Goal: Task Accomplishment & Management: Manage account settings

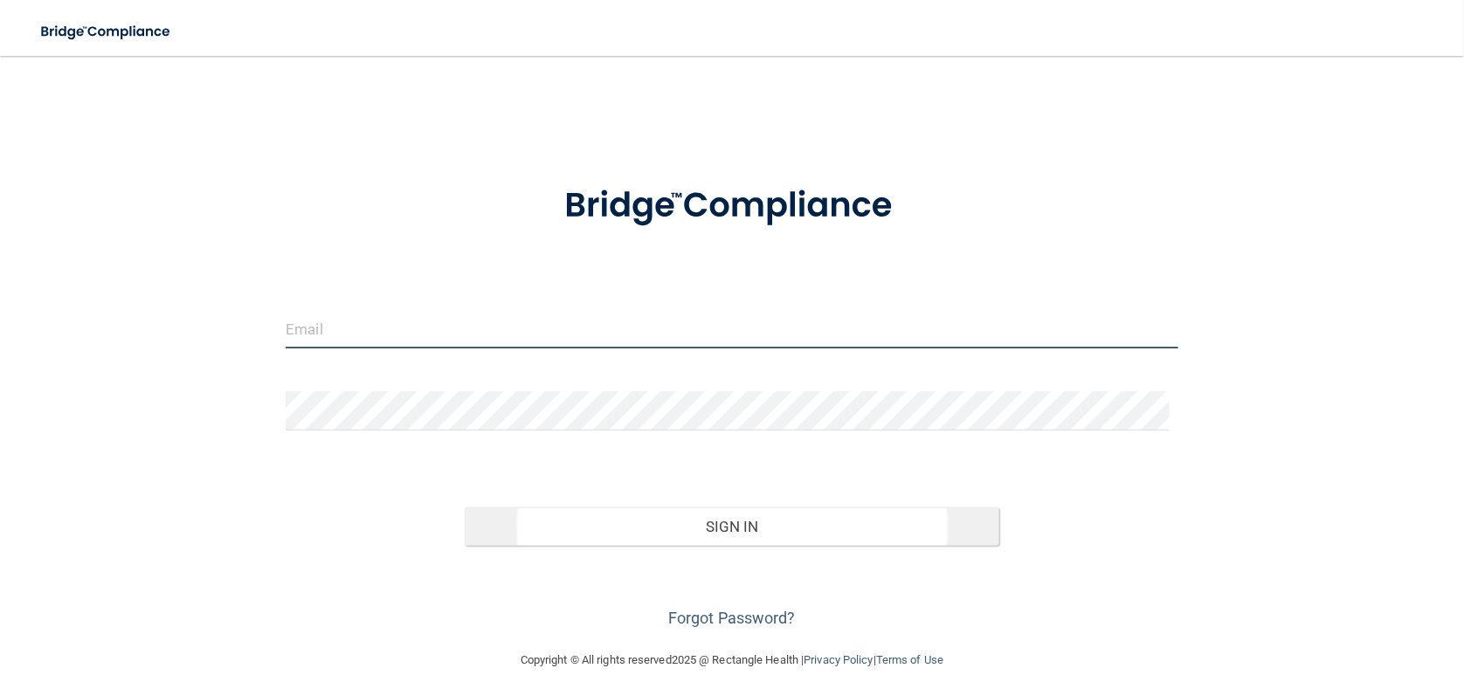
type input "[EMAIL_ADDRESS][DOMAIN_NAME]"
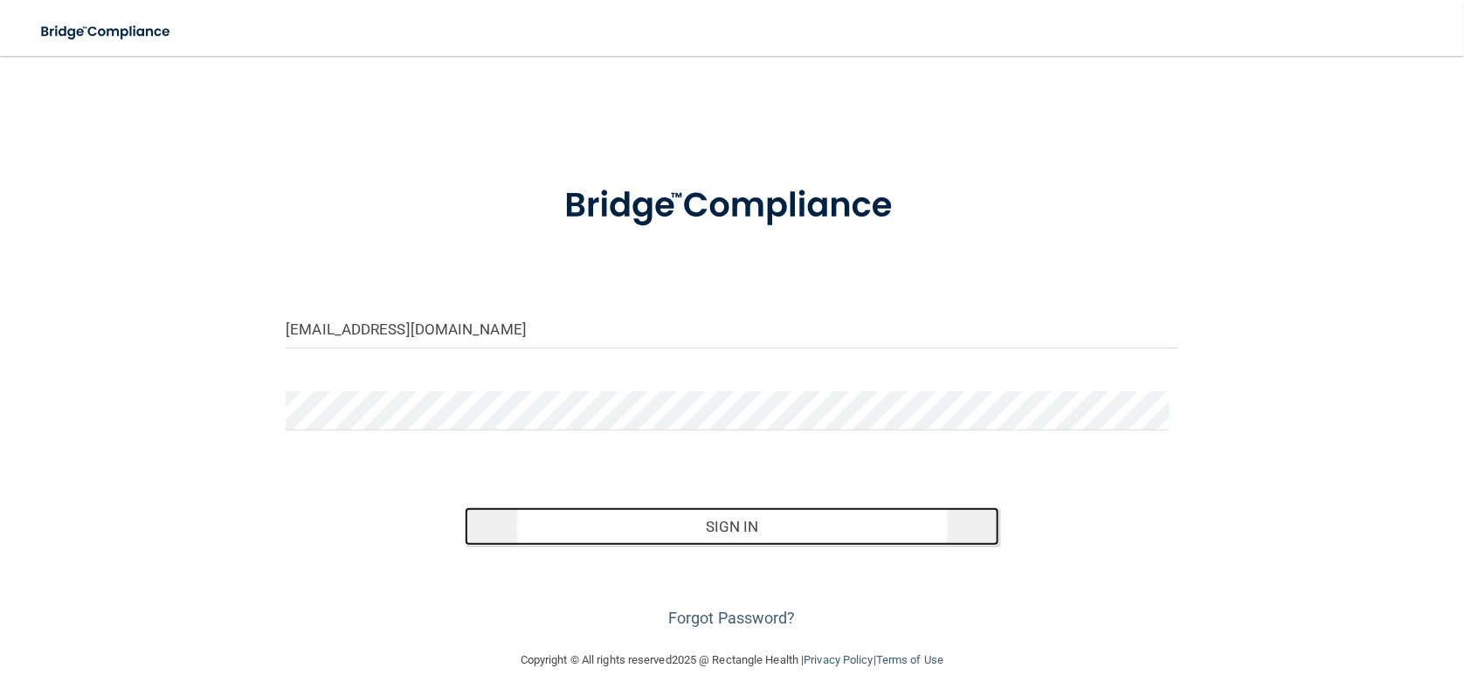
click at [737, 546] on button "Sign In" at bounding box center [733, 527] width 536 height 38
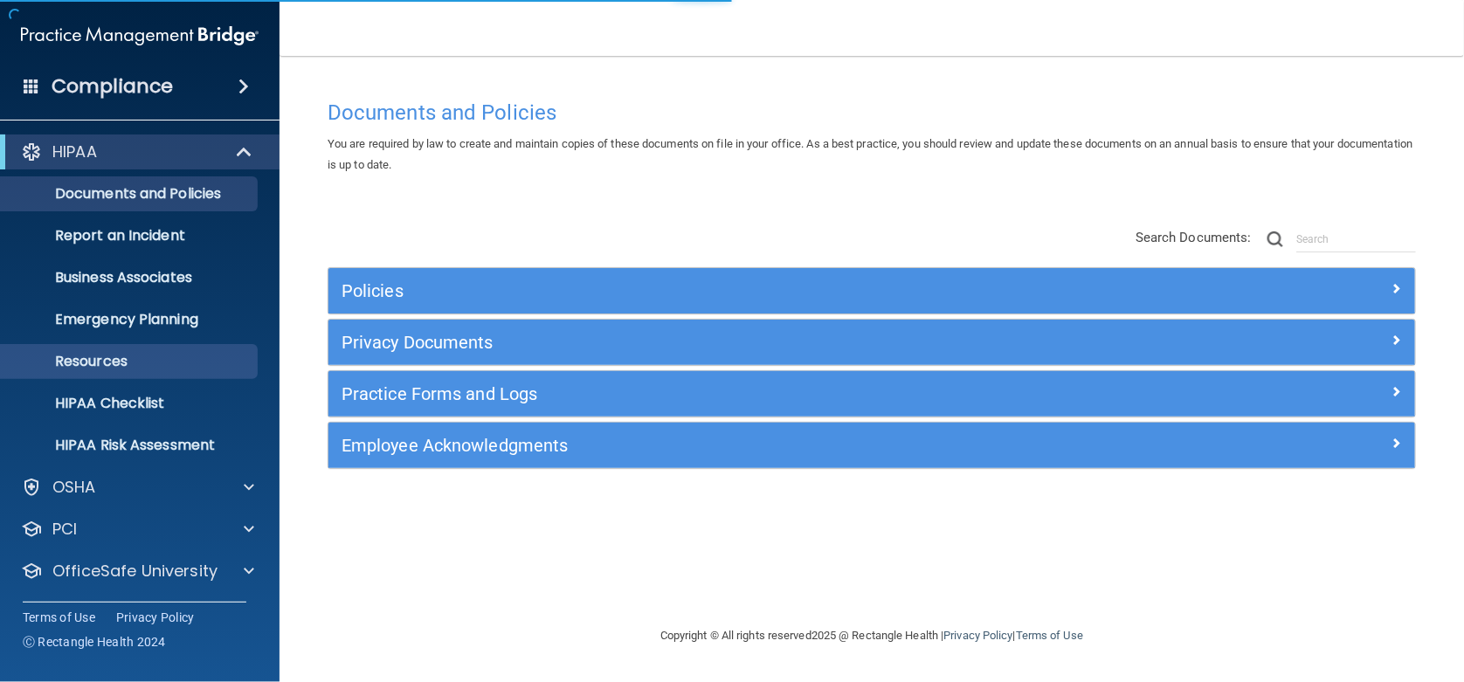
scroll to position [42, 0]
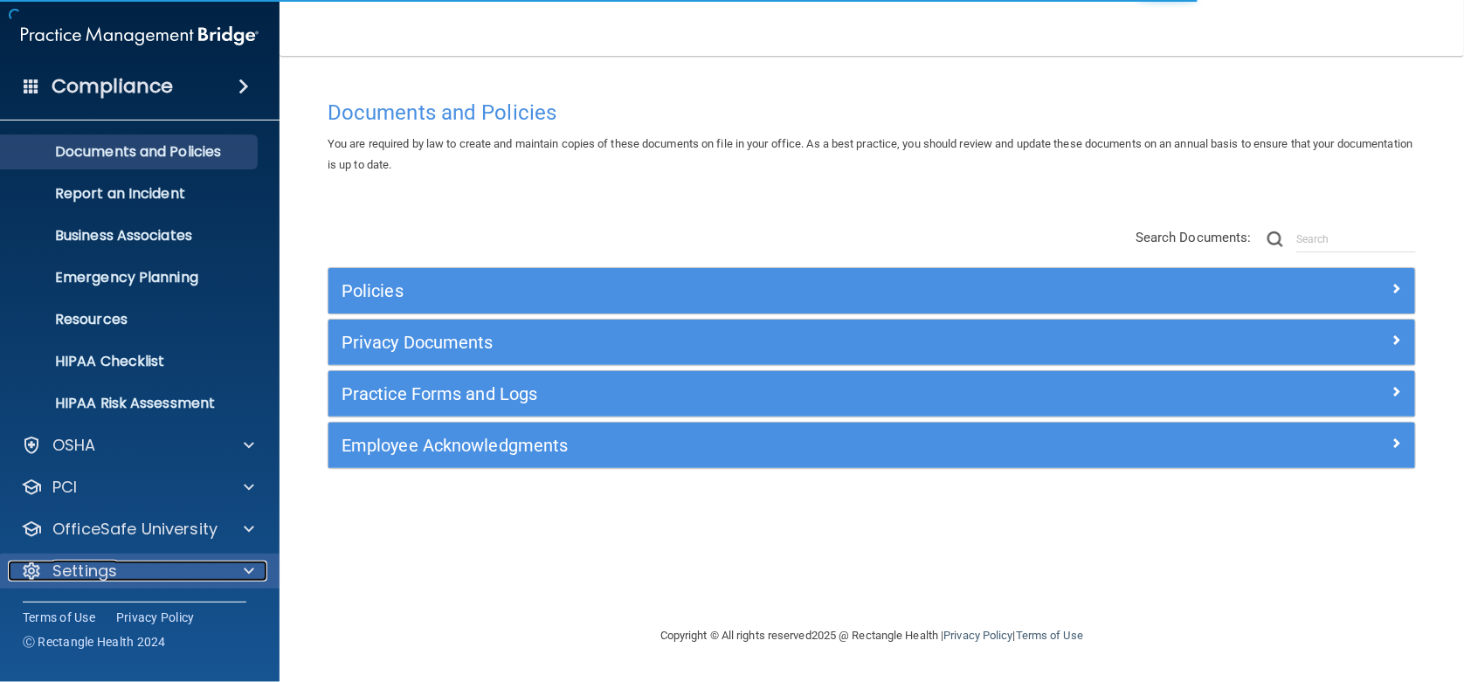
click at [242, 570] on div at bounding box center [247, 571] width 44 height 21
click at [251, 573] on span at bounding box center [249, 571] width 10 height 21
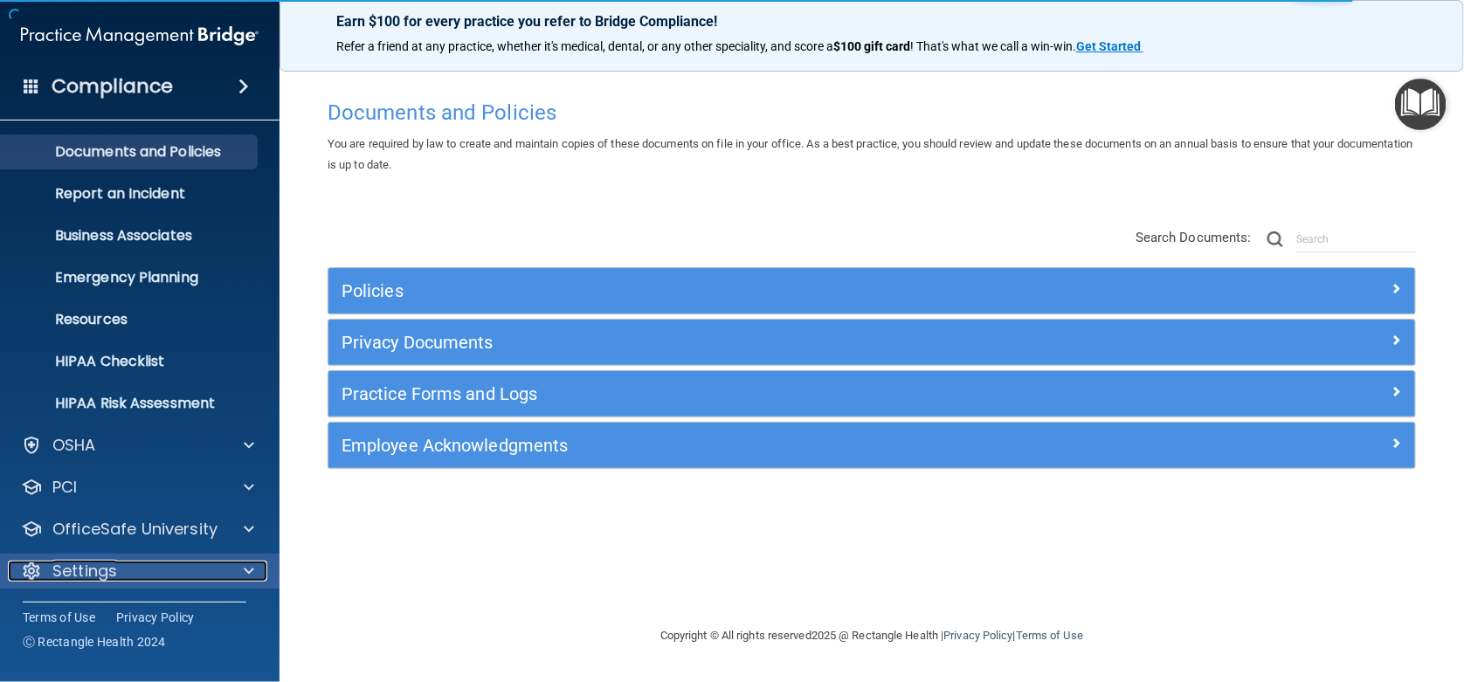
click at [251, 573] on span at bounding box center [249, 571] width 10 height 21
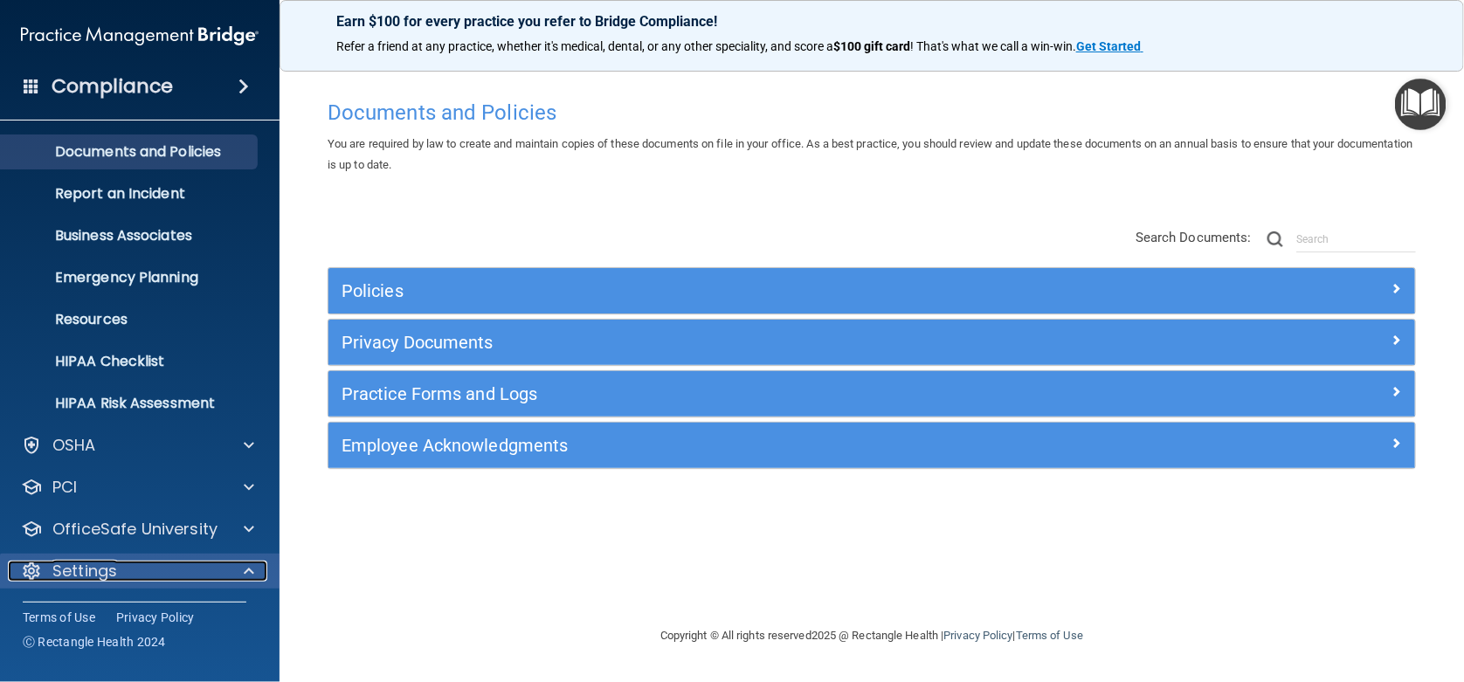
click at [251, 573] on span at bounding box center [249, 571] width 10 height 21
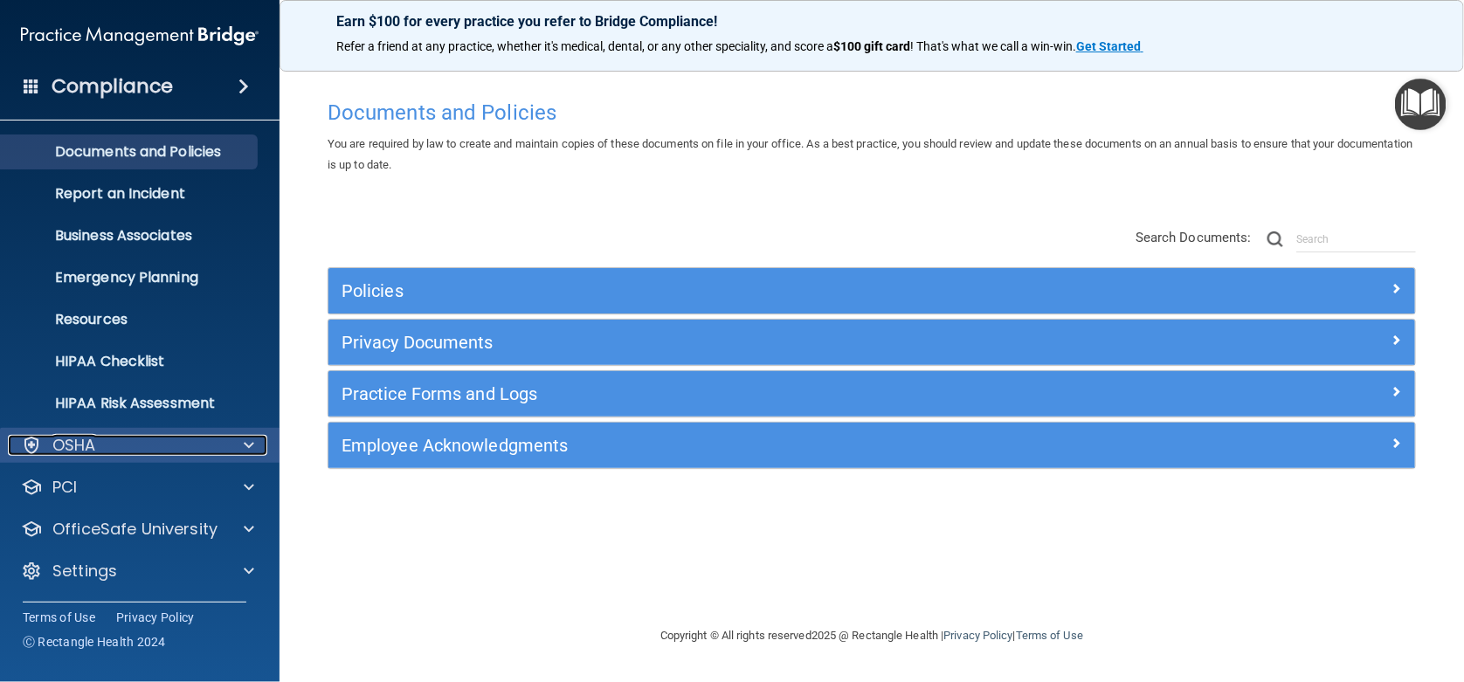
click at [253, 443] on span at bounding box center [249, 445] width 10 height 21
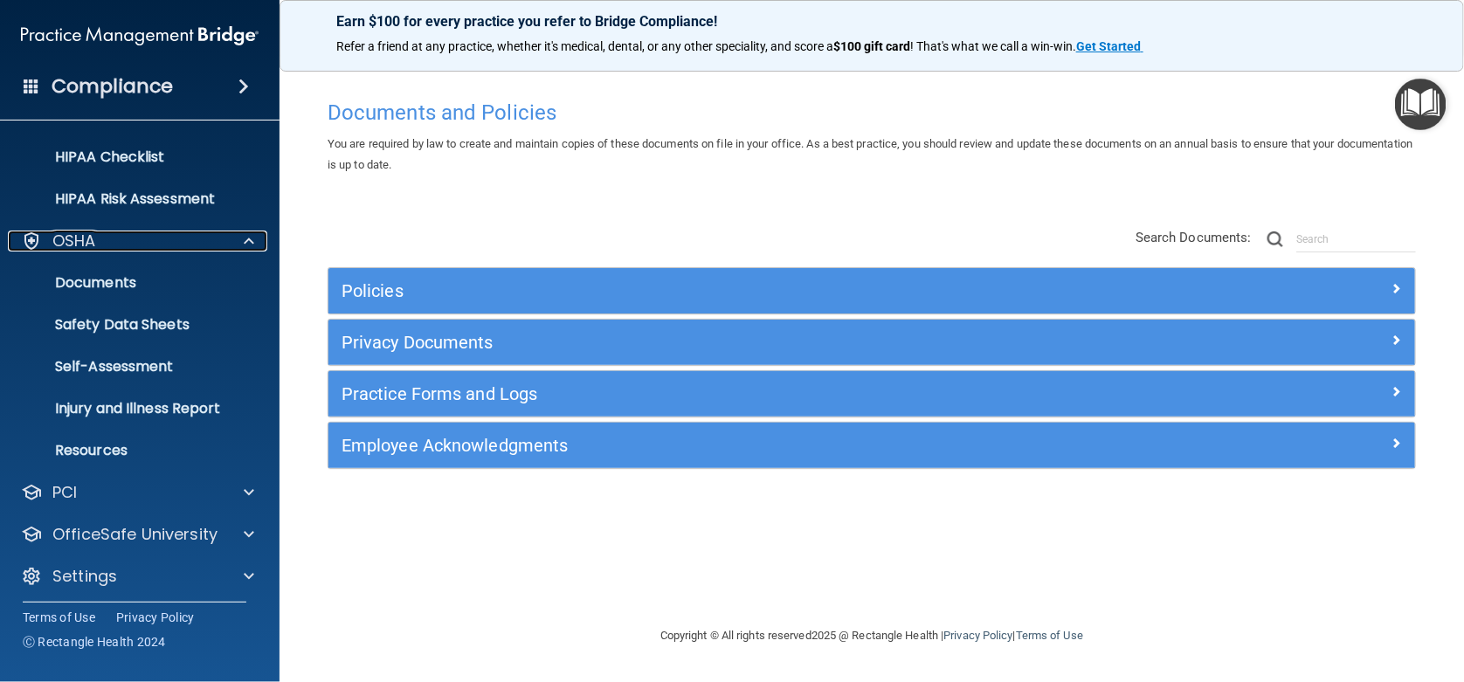
scroll to position [252, 0]
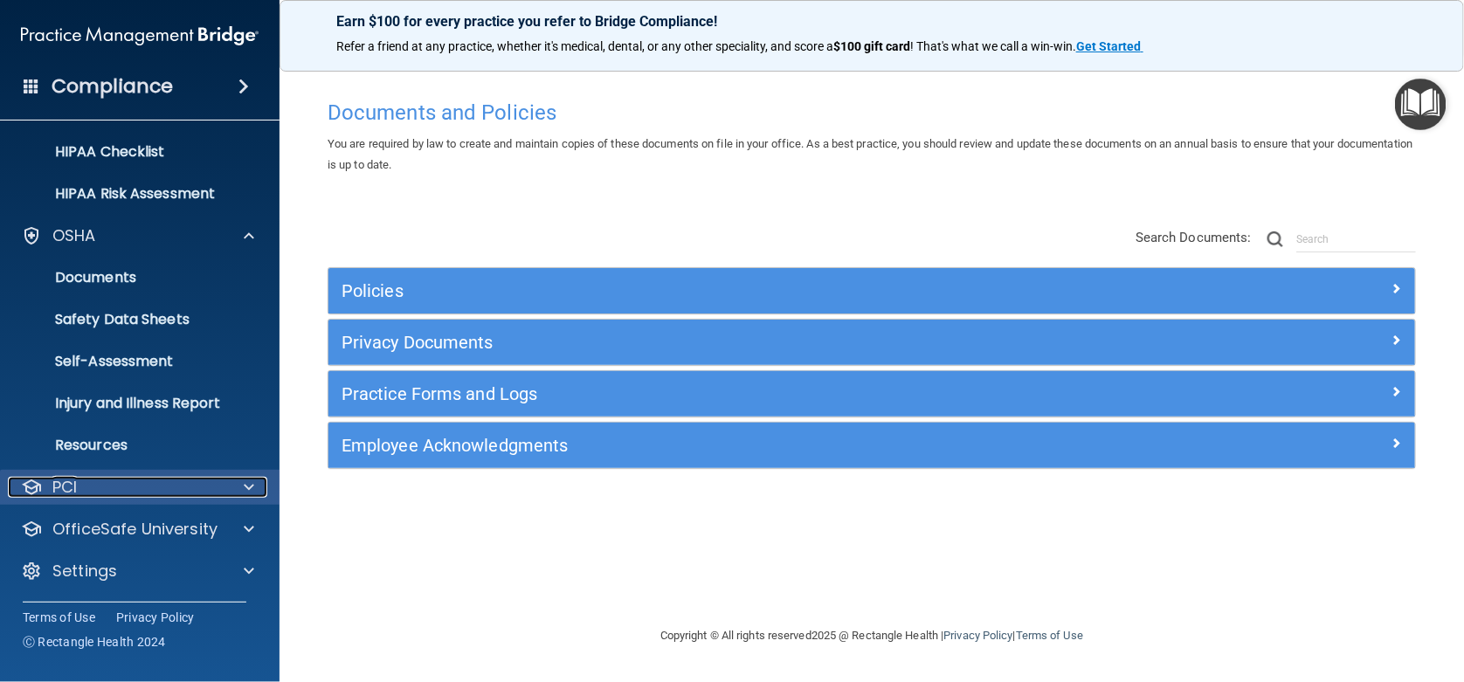
click at [252, 487] on span at bounding box center [249, 487] width 10 height 21
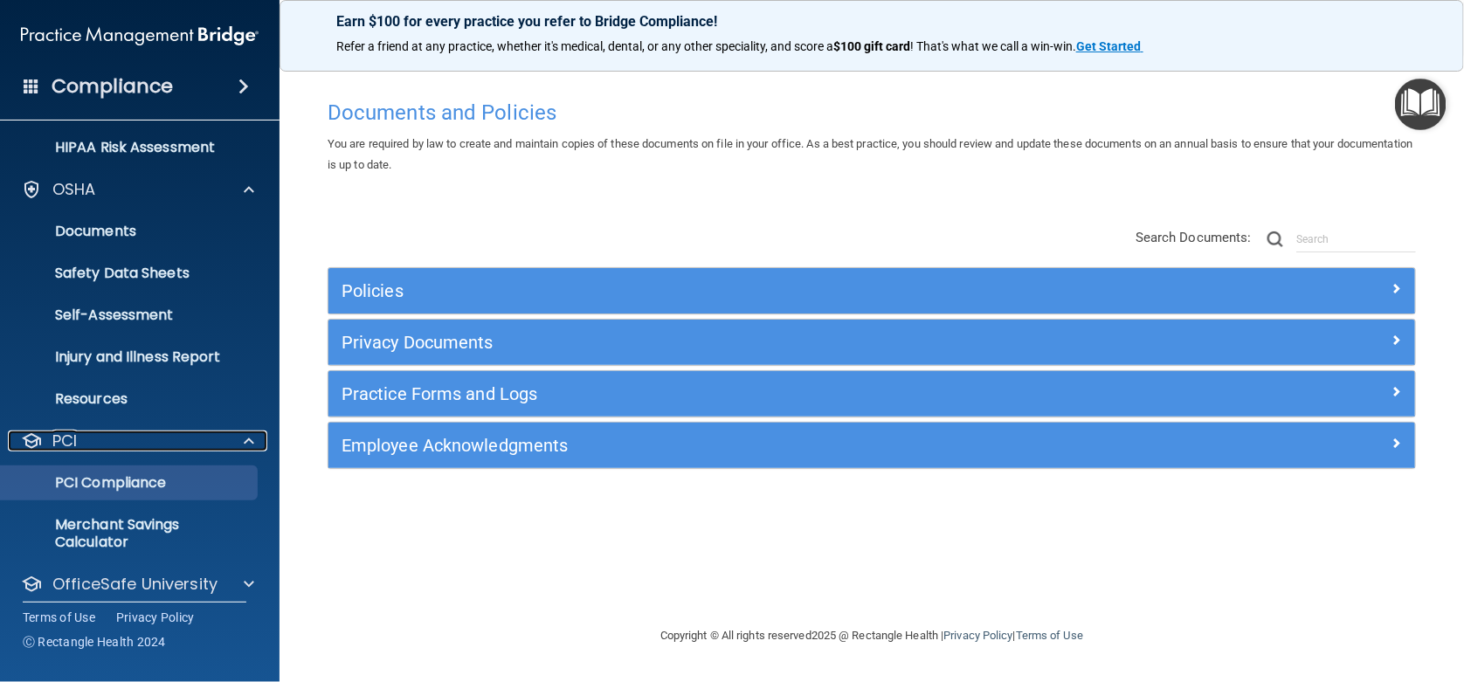
scroll to position [353, 0]
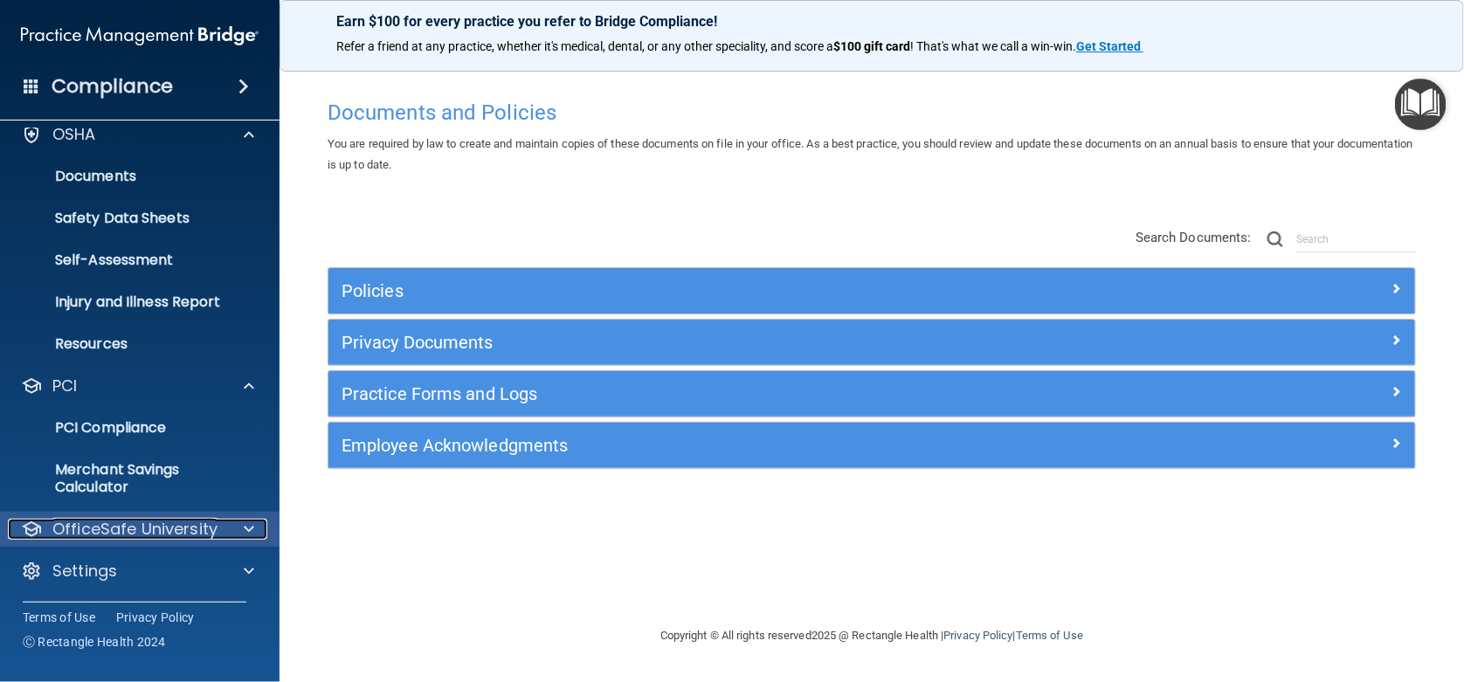
click at [246, 526] on span at bounding box center [249, 529] width 10 height 21
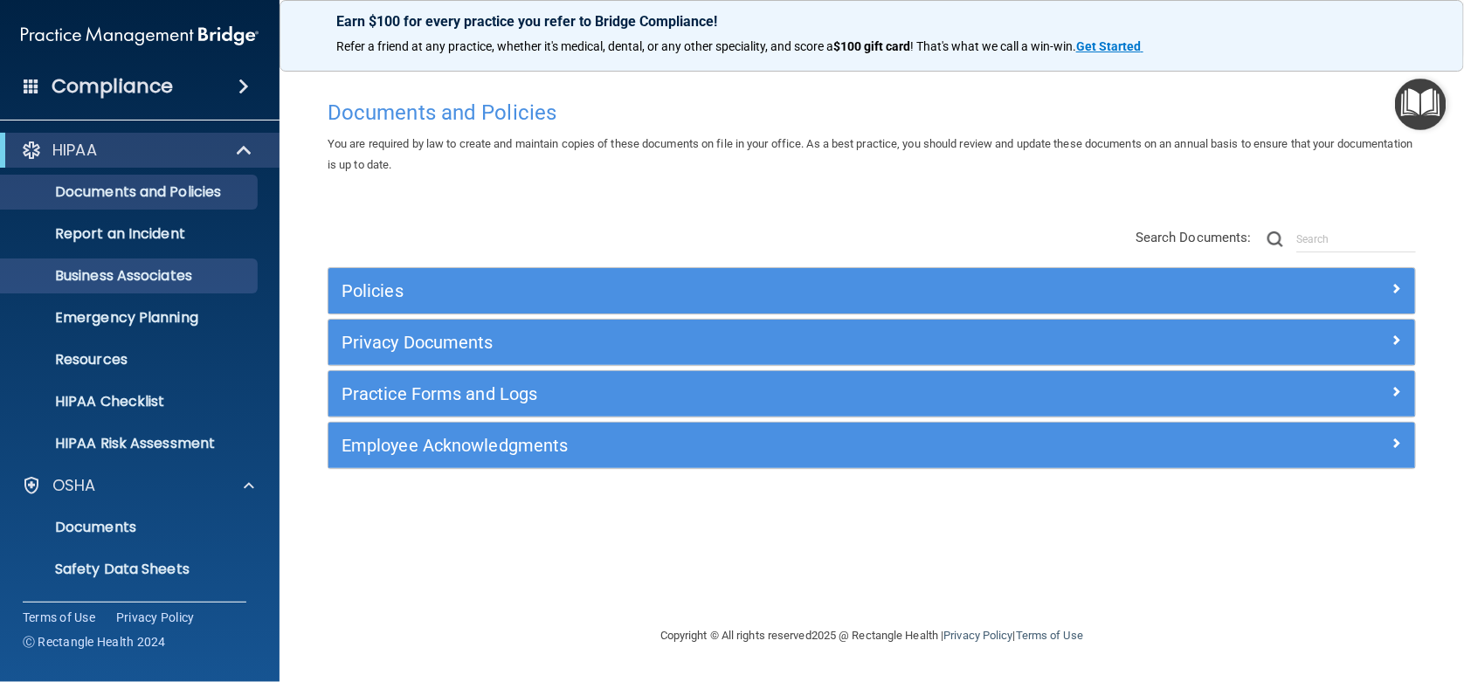
scroll to position [0, 0]
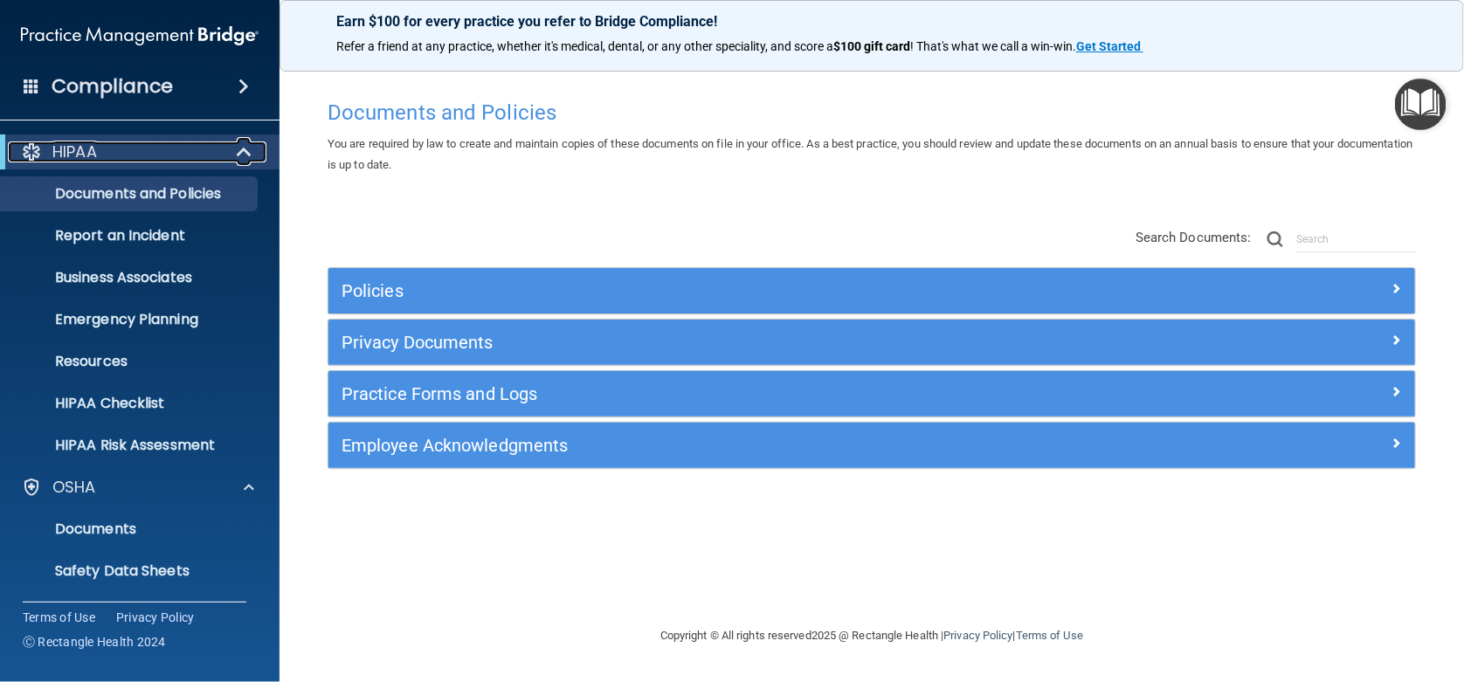
click at [243, 146] on span at bounding box center [246, 152] width 15 height 21
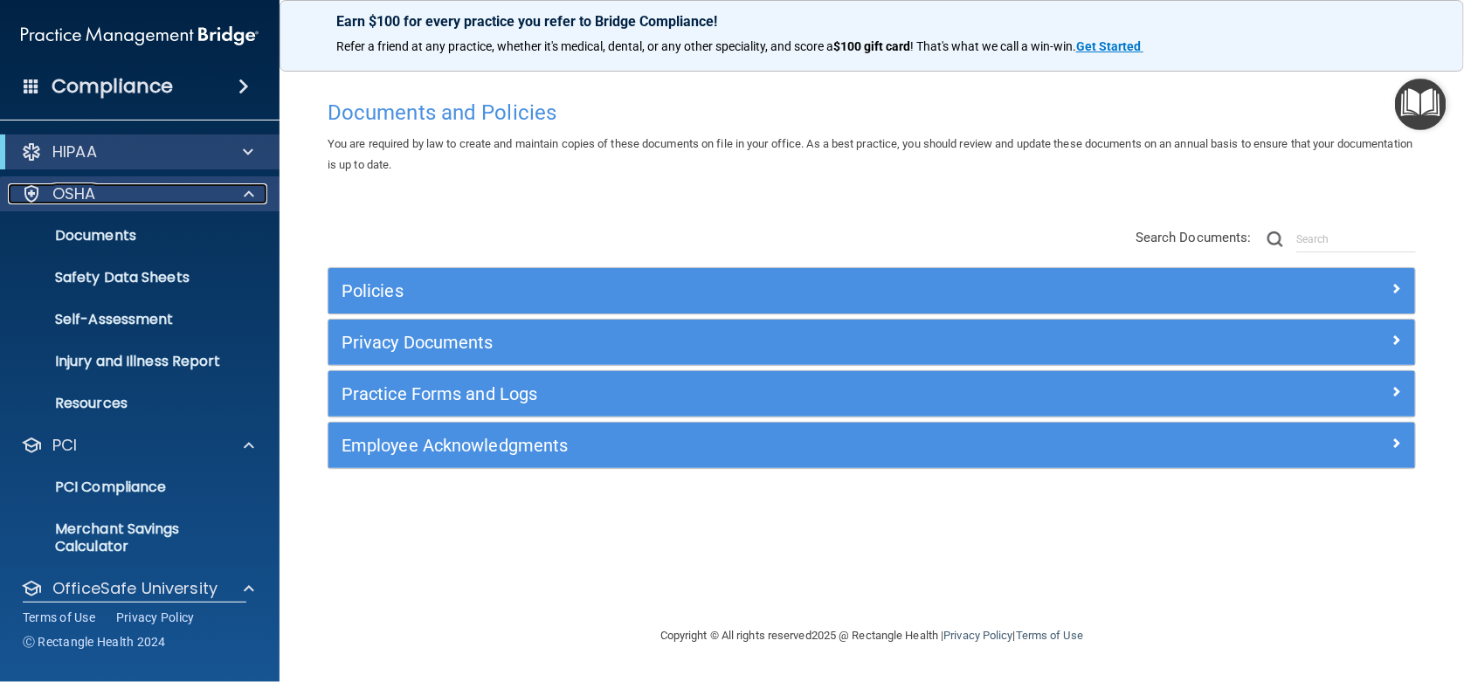
click at [246, 195] on span at bounding box center [249, 193] width 10 height 21
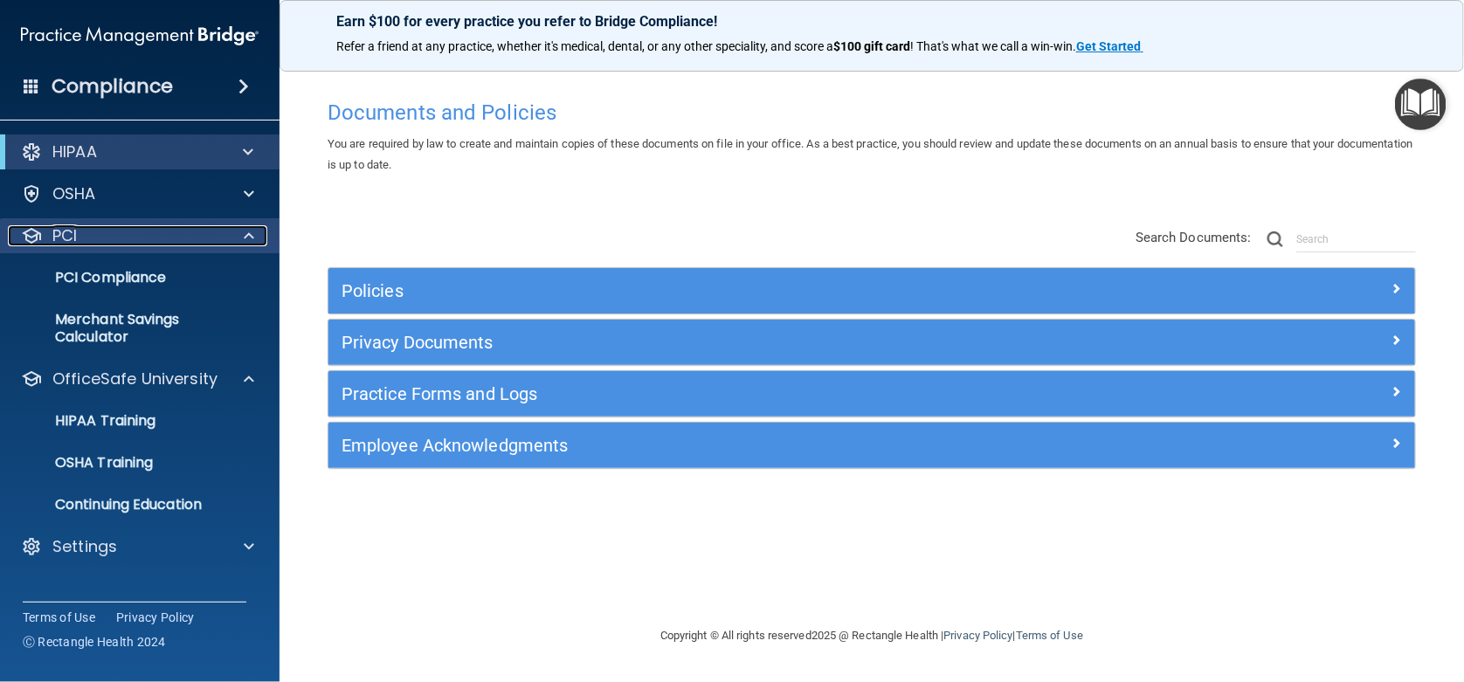
click at [247, 237] on span at bounding box center [249, 235] width 10 height 21
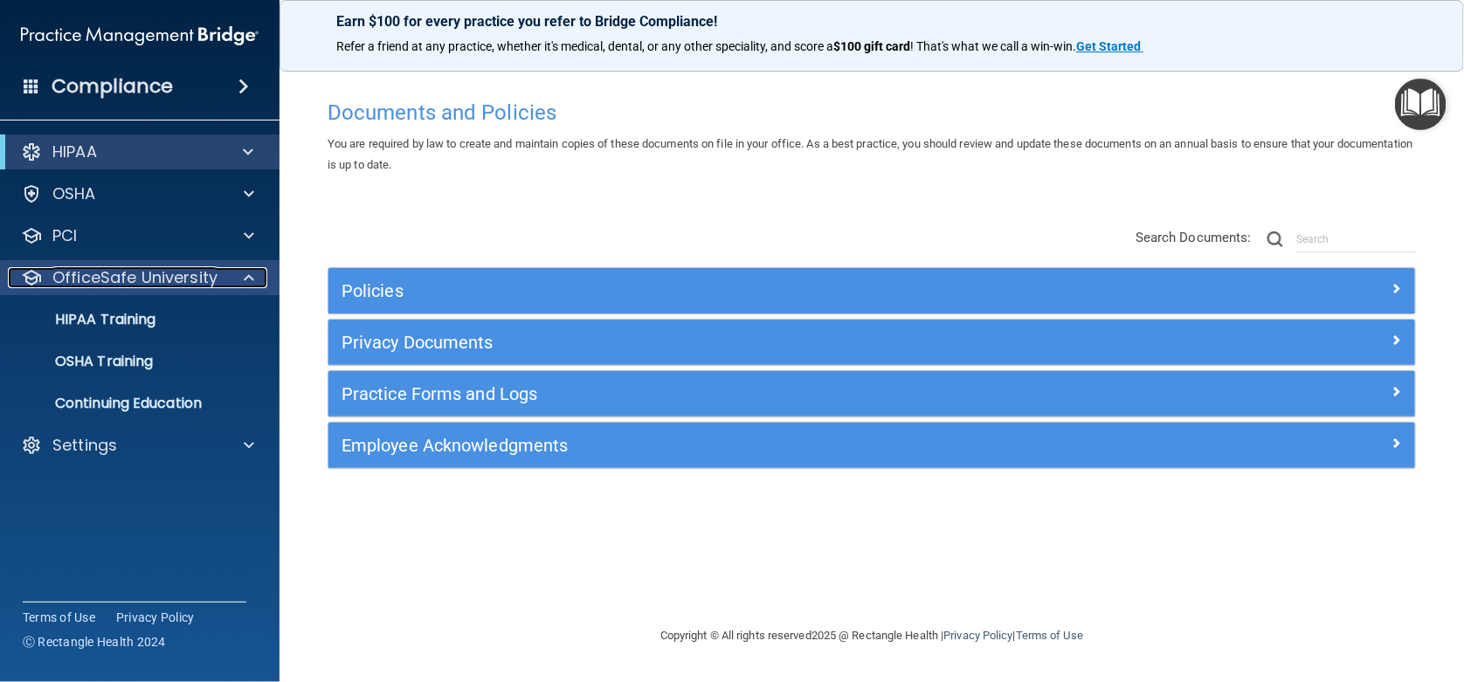
click at [254, 278] on div at bounding box center [247, 277] width 44 height 21
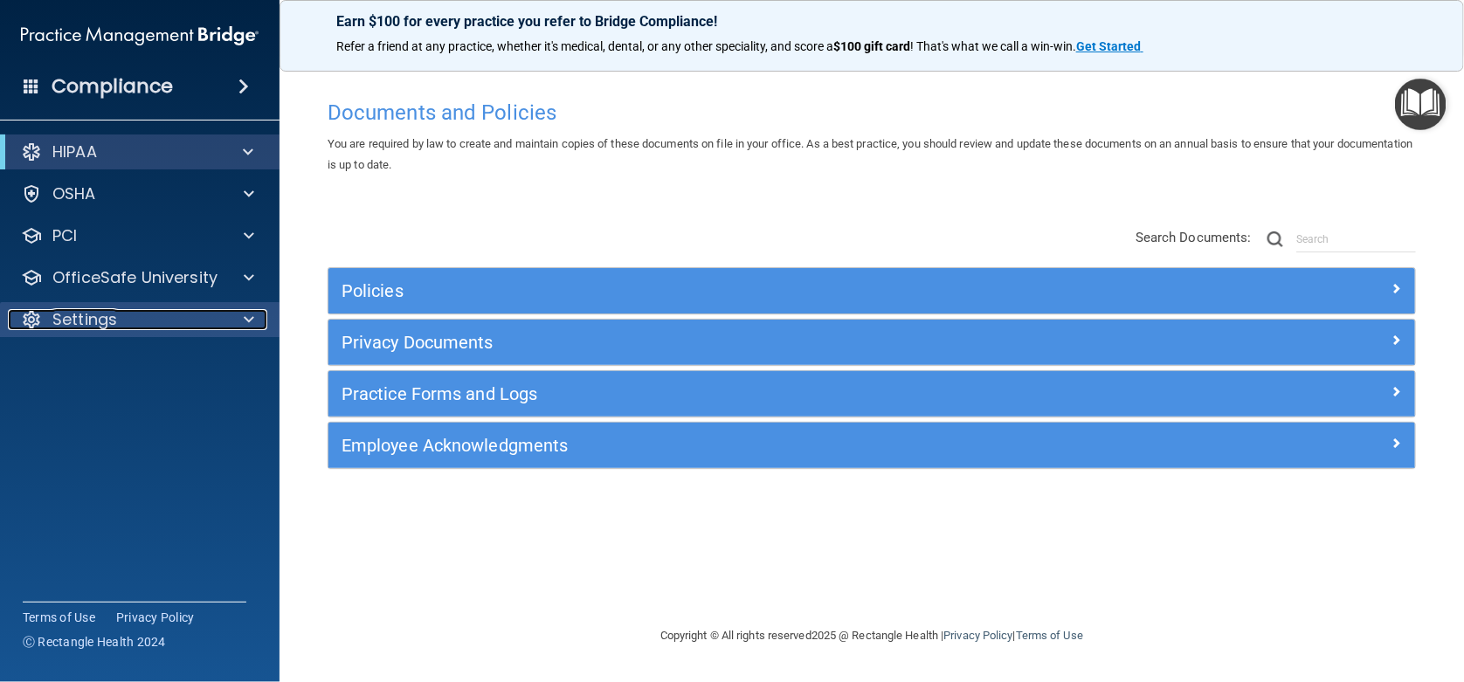
click at [244, 319] on span at bounding box center [249, 319] width 10 height 21
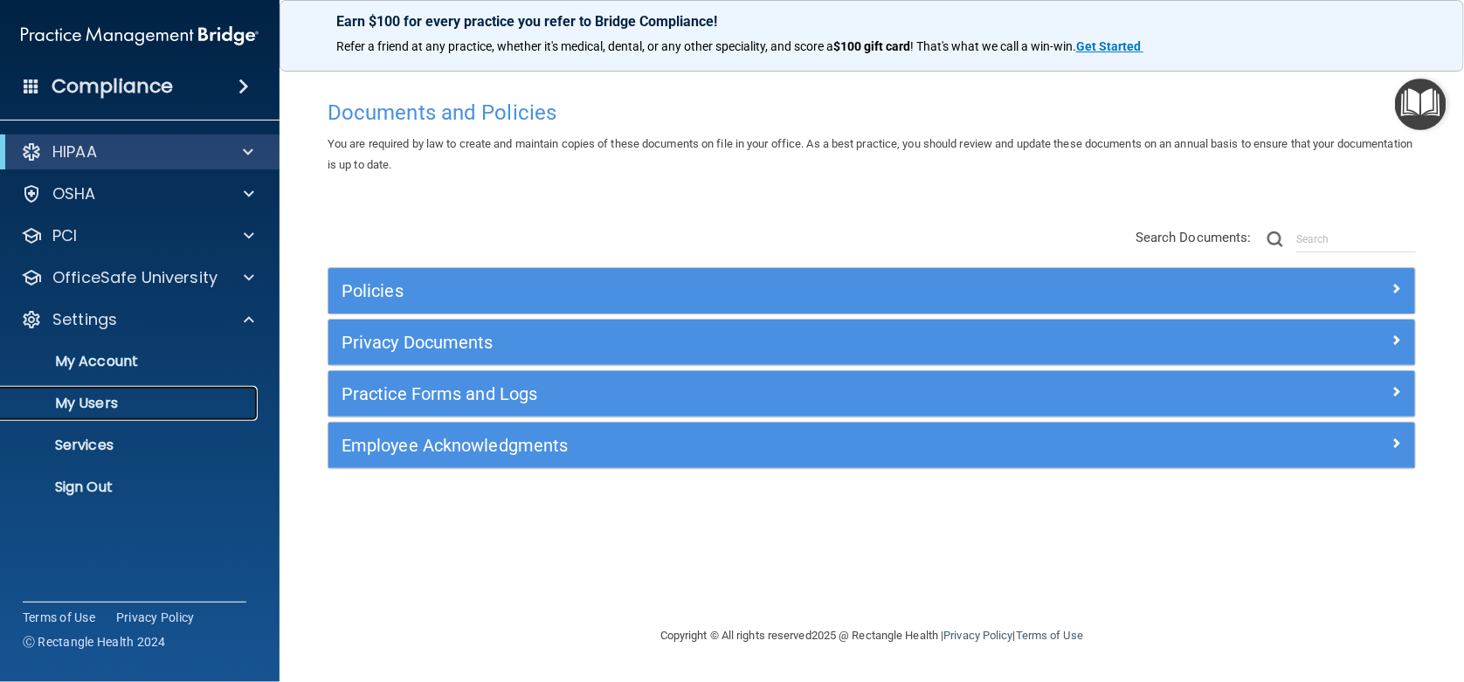
click at [89, 405] on p "My Users" at bounding box center [130, 403] width 239 height 17
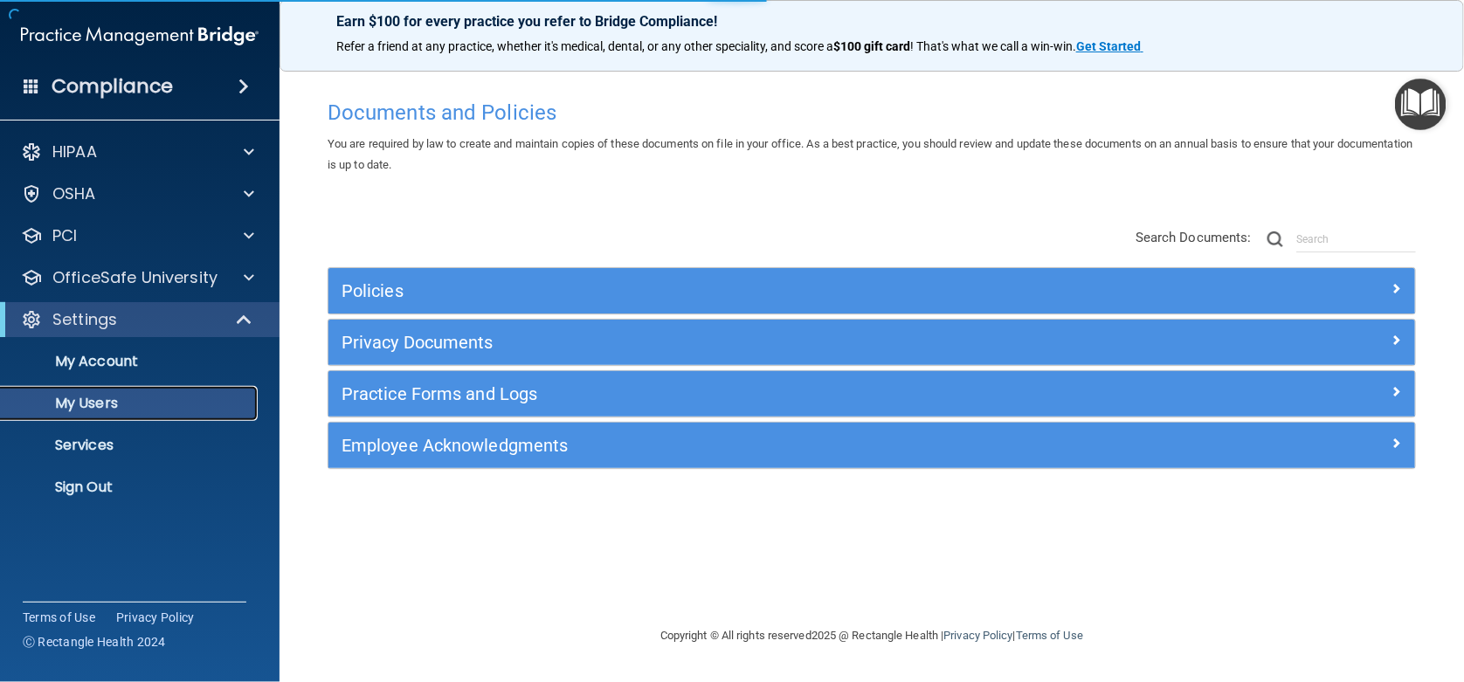
select select "20"
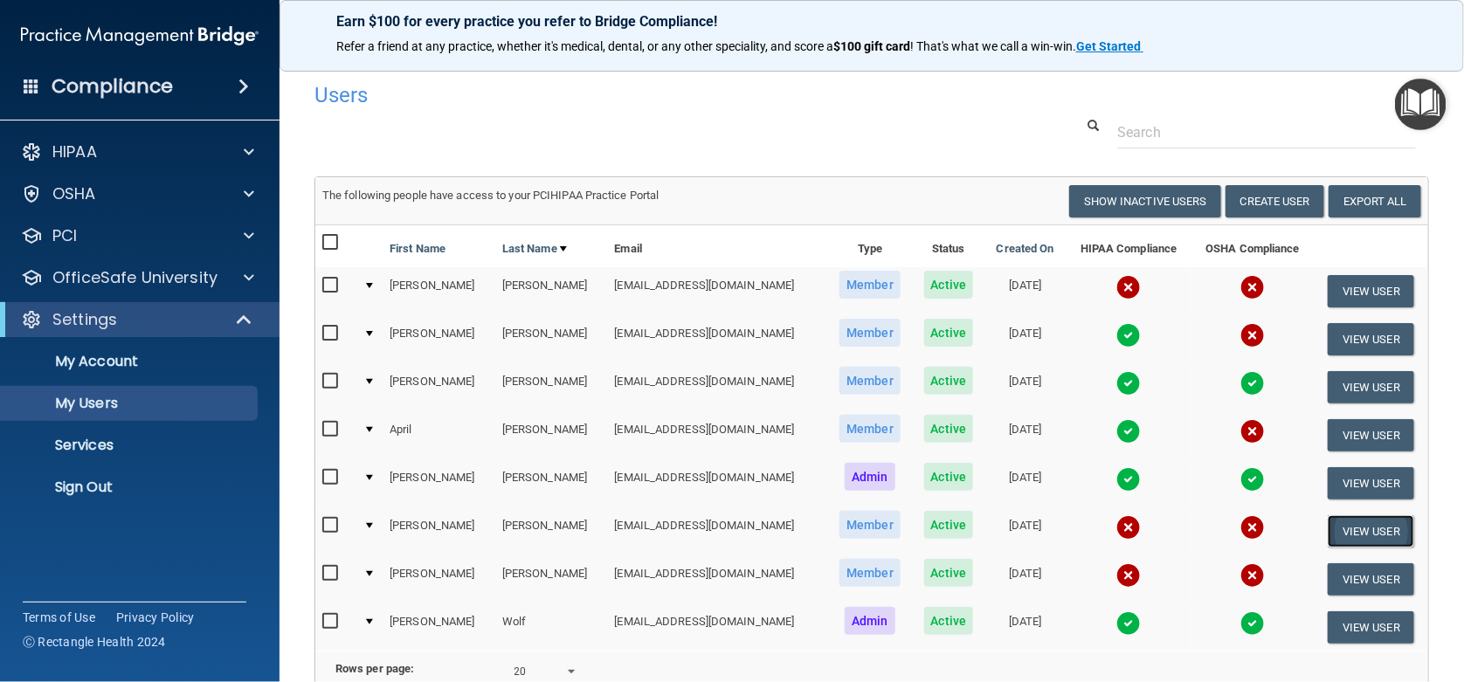
click at [1332, 526] on button "View User" at bounding box center [1371, 531] width 86 height 32
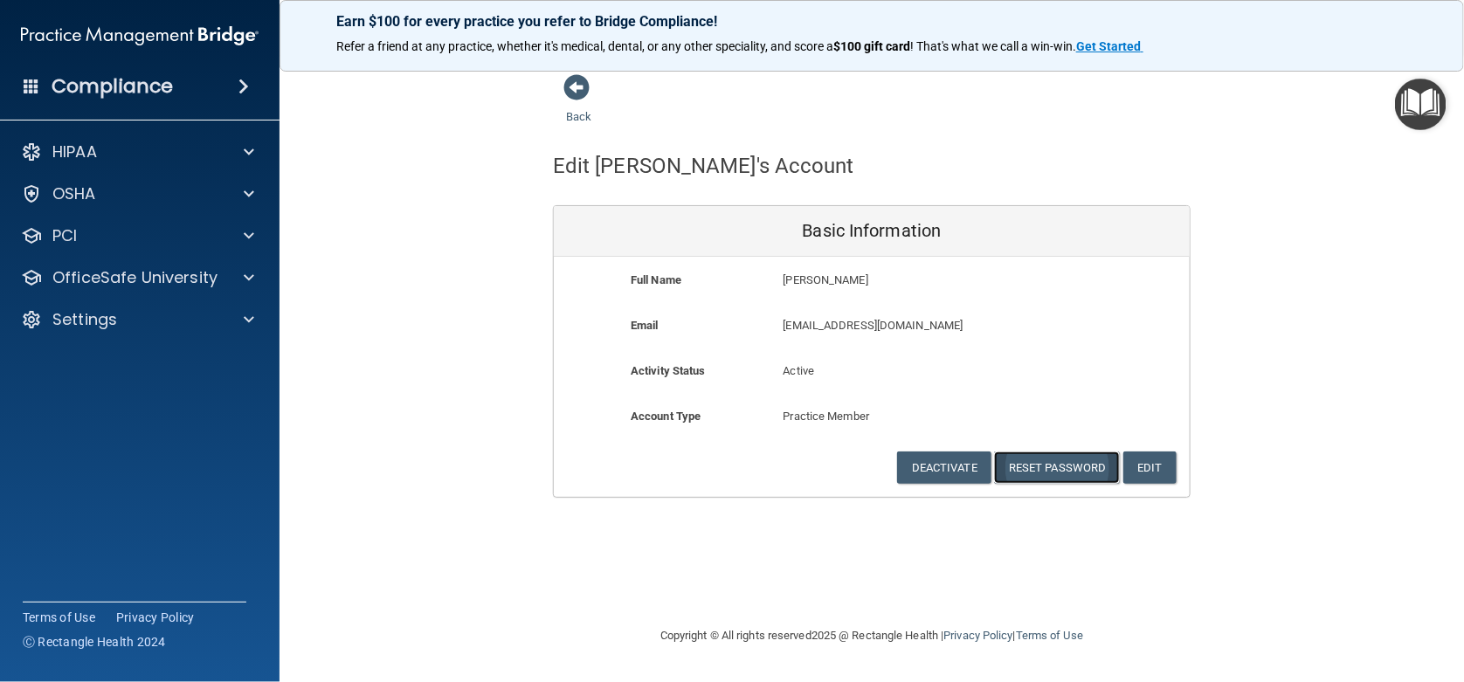
click at [1047, 464] on button "Reset Password" at bounding box center [1057, 468] width 126 height 32
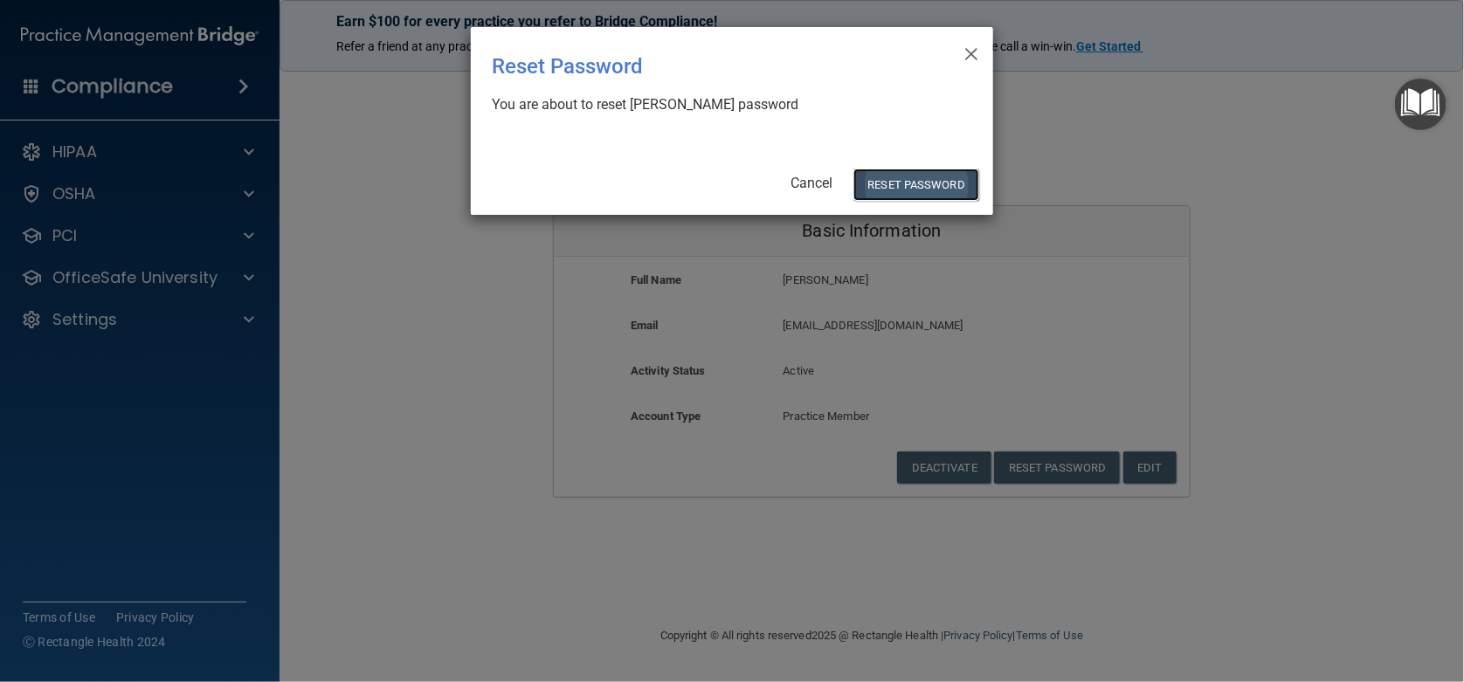
click at [910, 184] on button "Reset Password" at bounding box center [917, 185] width 126 height 32
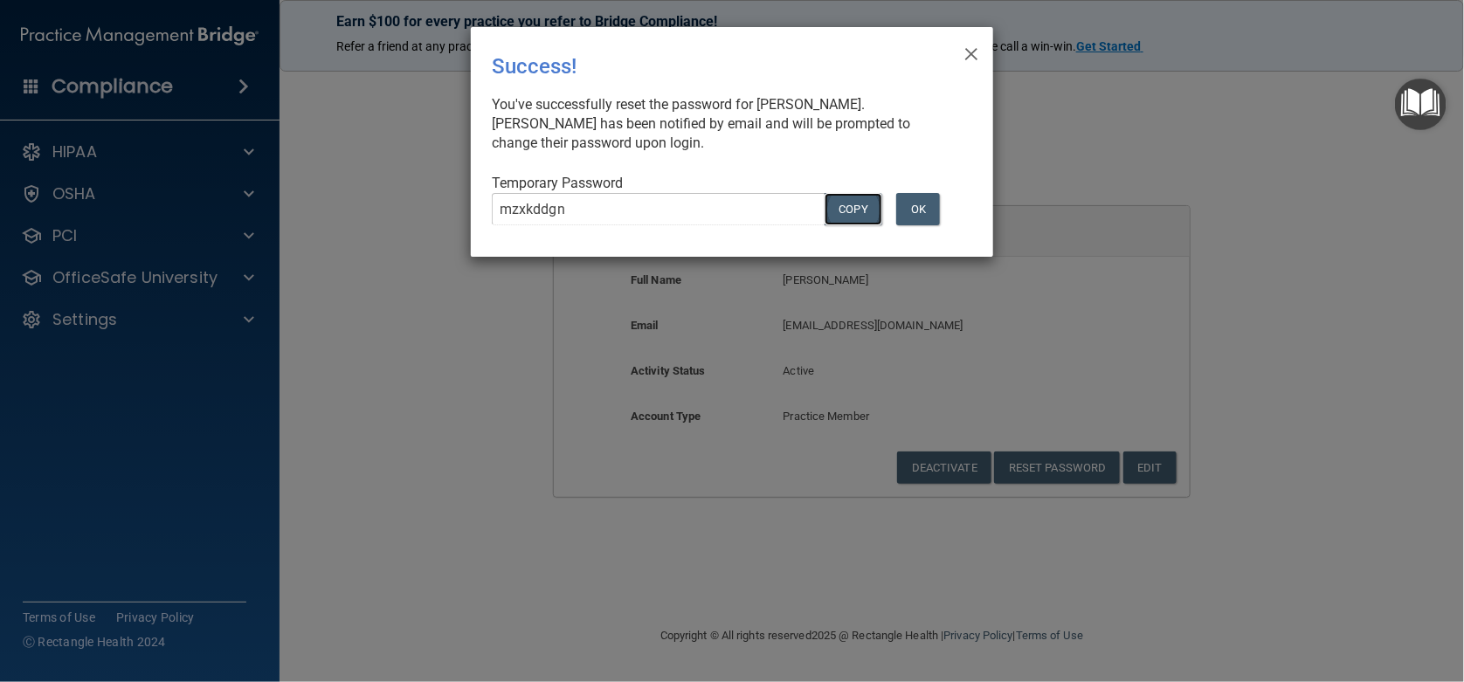
click at [860, 205] on button "COPY" at bounding box center [854, 209] width 58 height 32
click at [925, 207] on button "OK" at bounding box center [918, 209] width 44 height 32
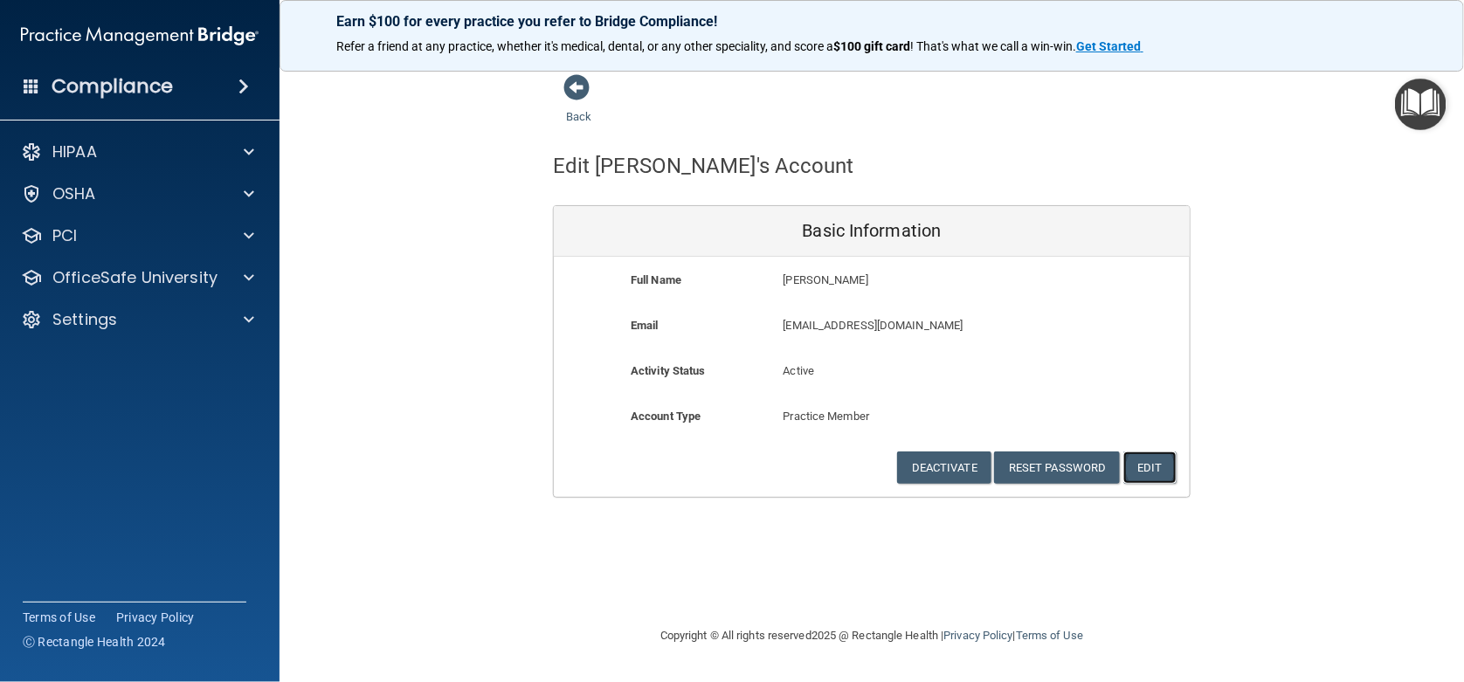
click at [1156, 467] on button "Edit" at bounding box center [1150, 468] width 53 height 32
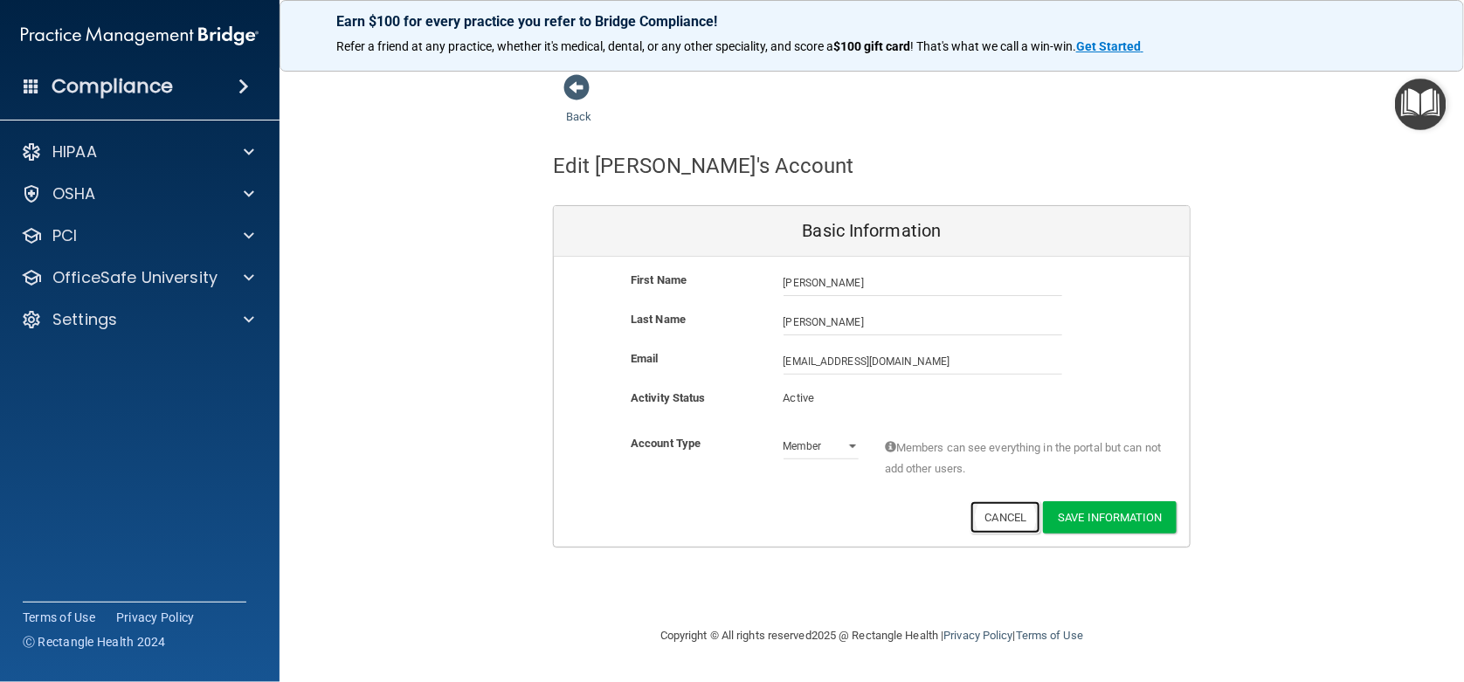
click at [1000, 515] on button "Cancel" at bounding box center [1006, 518] width 71 height 32
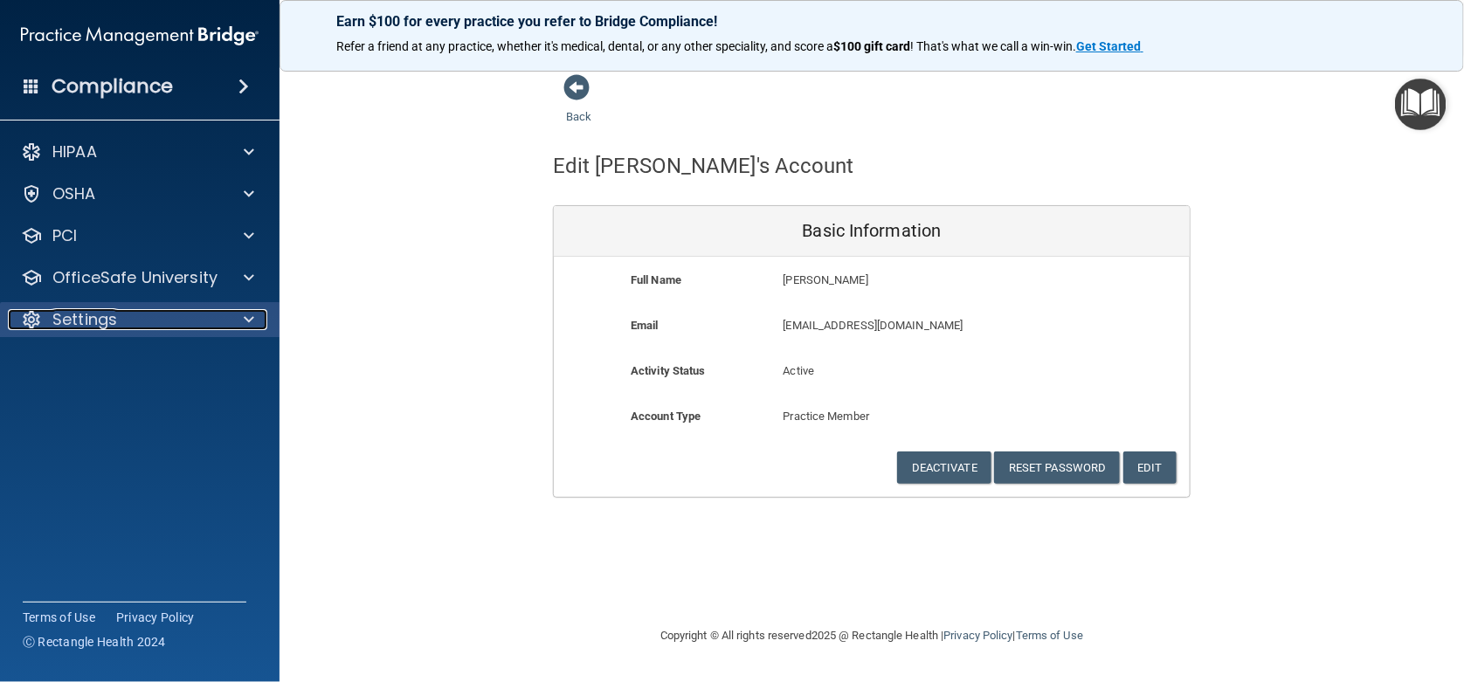
click at [167, 322] on div "Settings" at bounding box center [116, 319] width 217 height 21
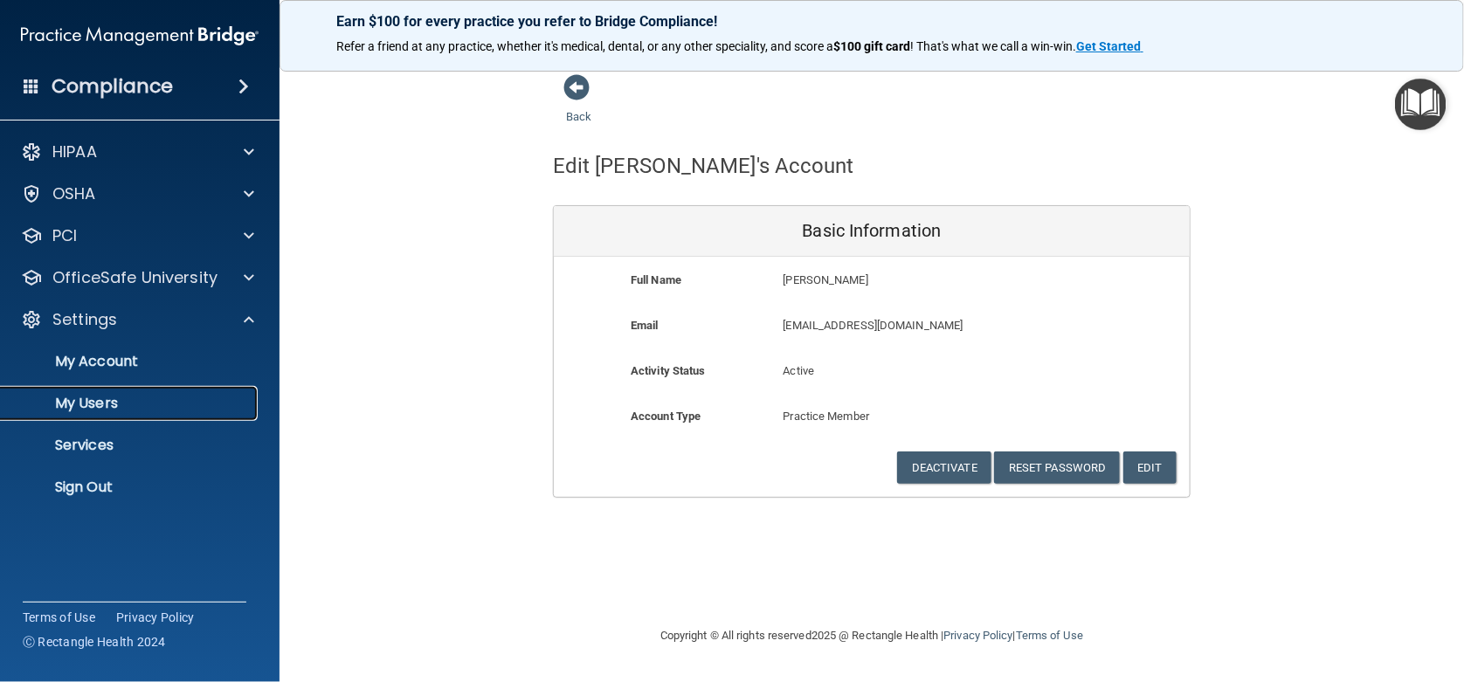
click at [84, 398] on p "My Users" at bounding box center [130, 403] width 239 height 17
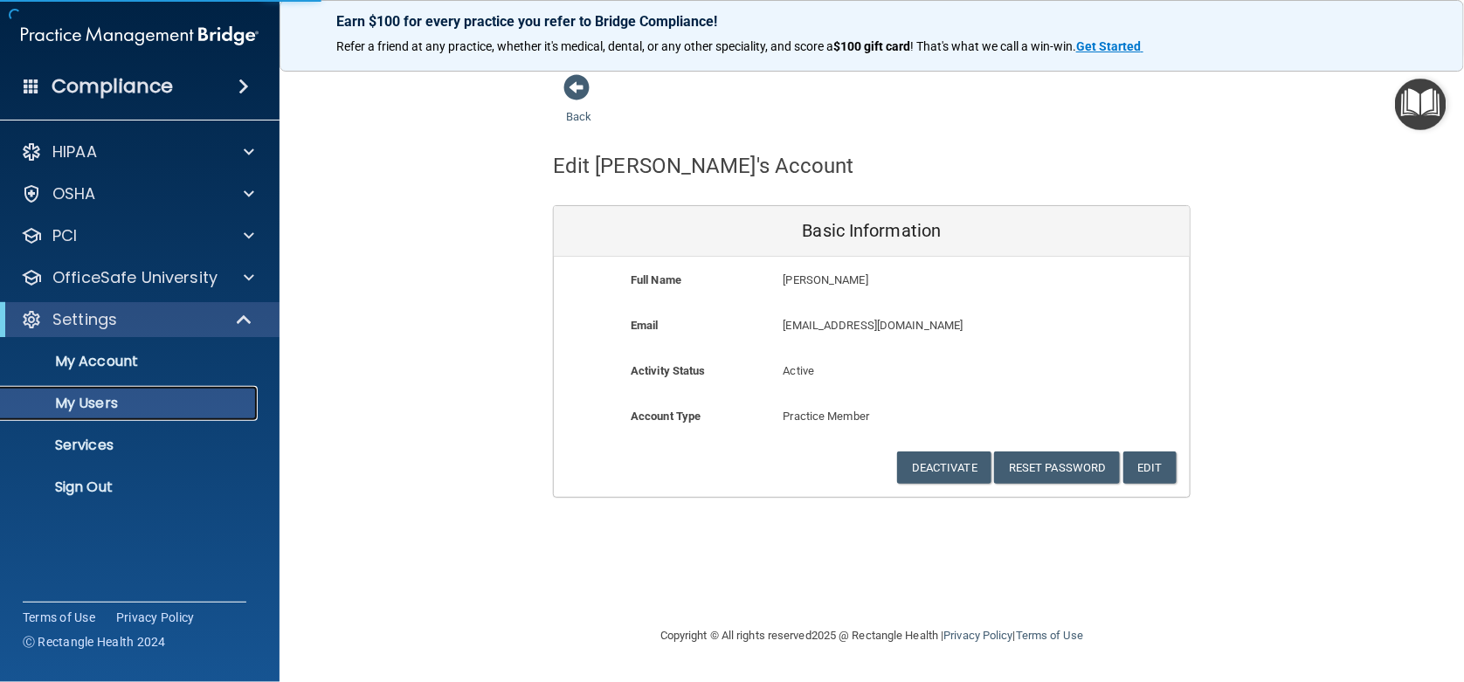
select select "20"
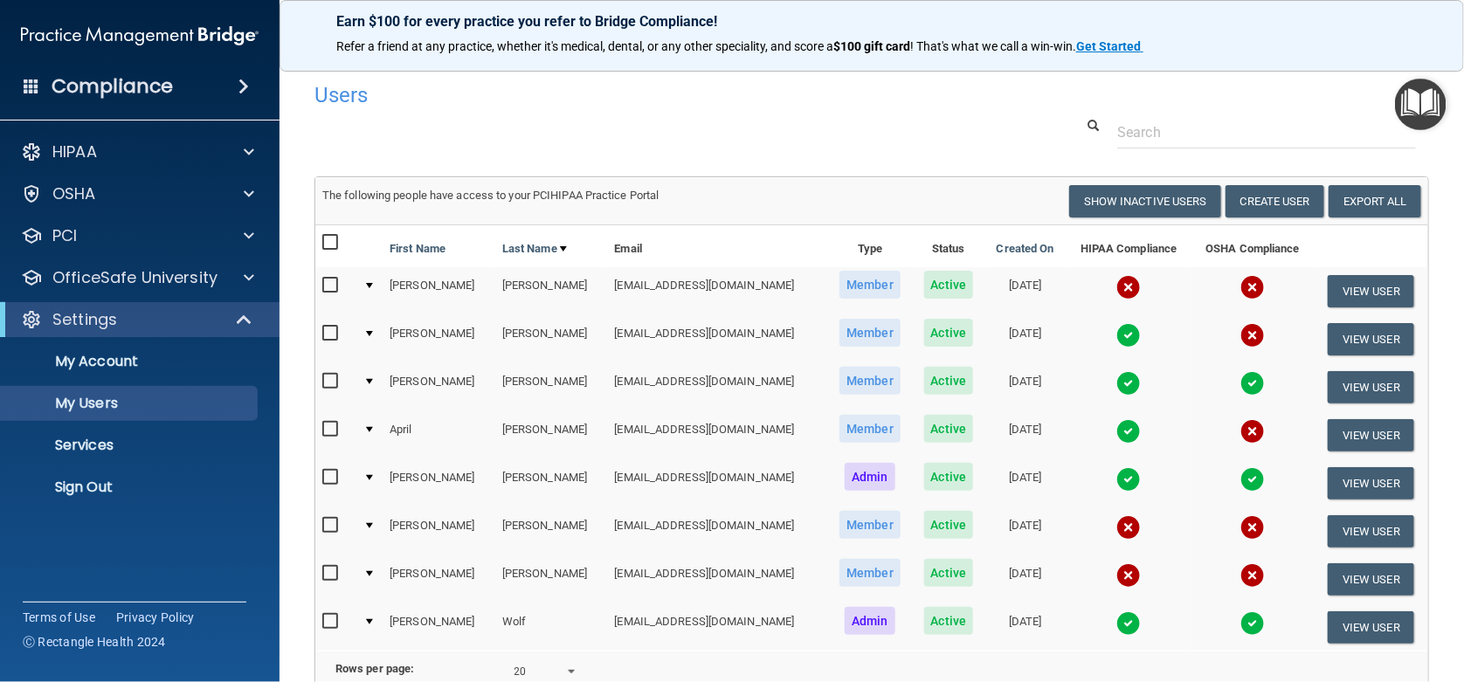
click at [329, 283] on input "checkbox" at bounding box center [332, 286] width 20 height 14
checkbox input "true"
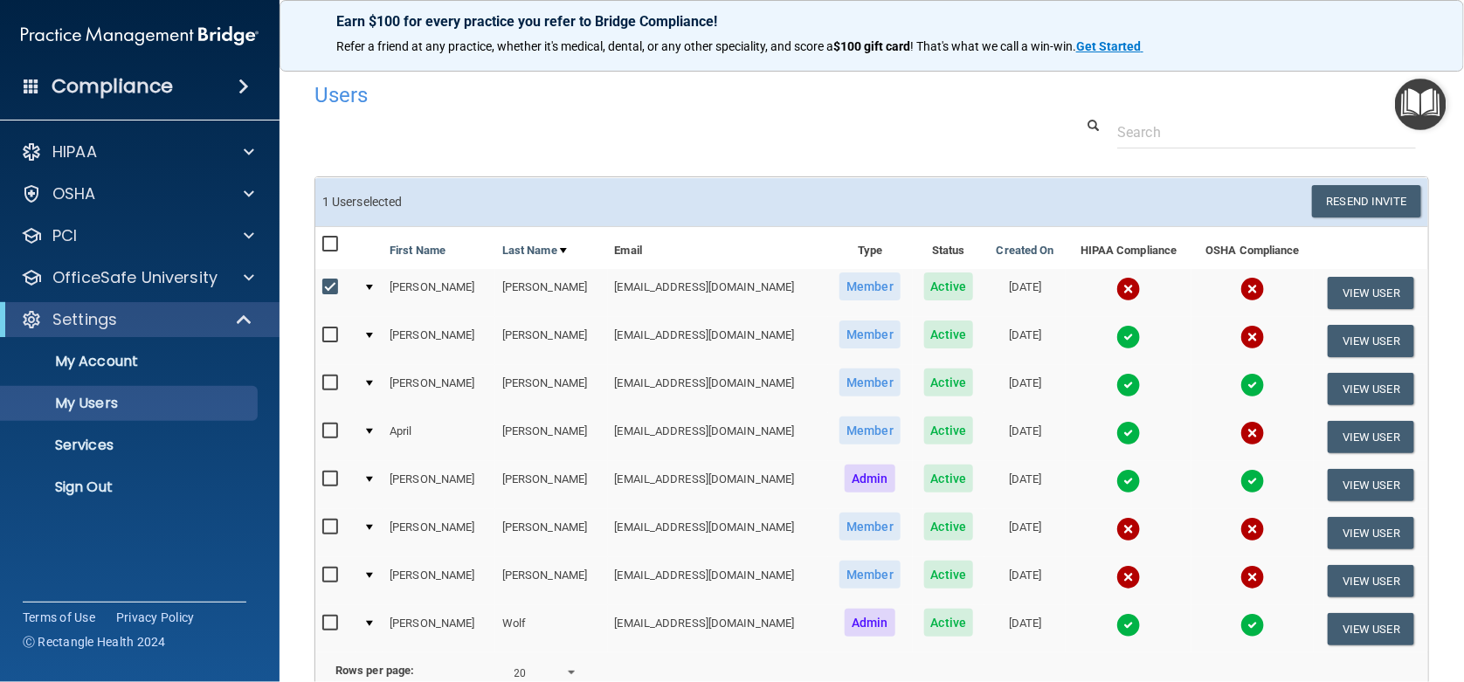
click at [335, 427] on input "checkbox" at bounding box center [332, 432] width 20 height 14
checkbox input "true"
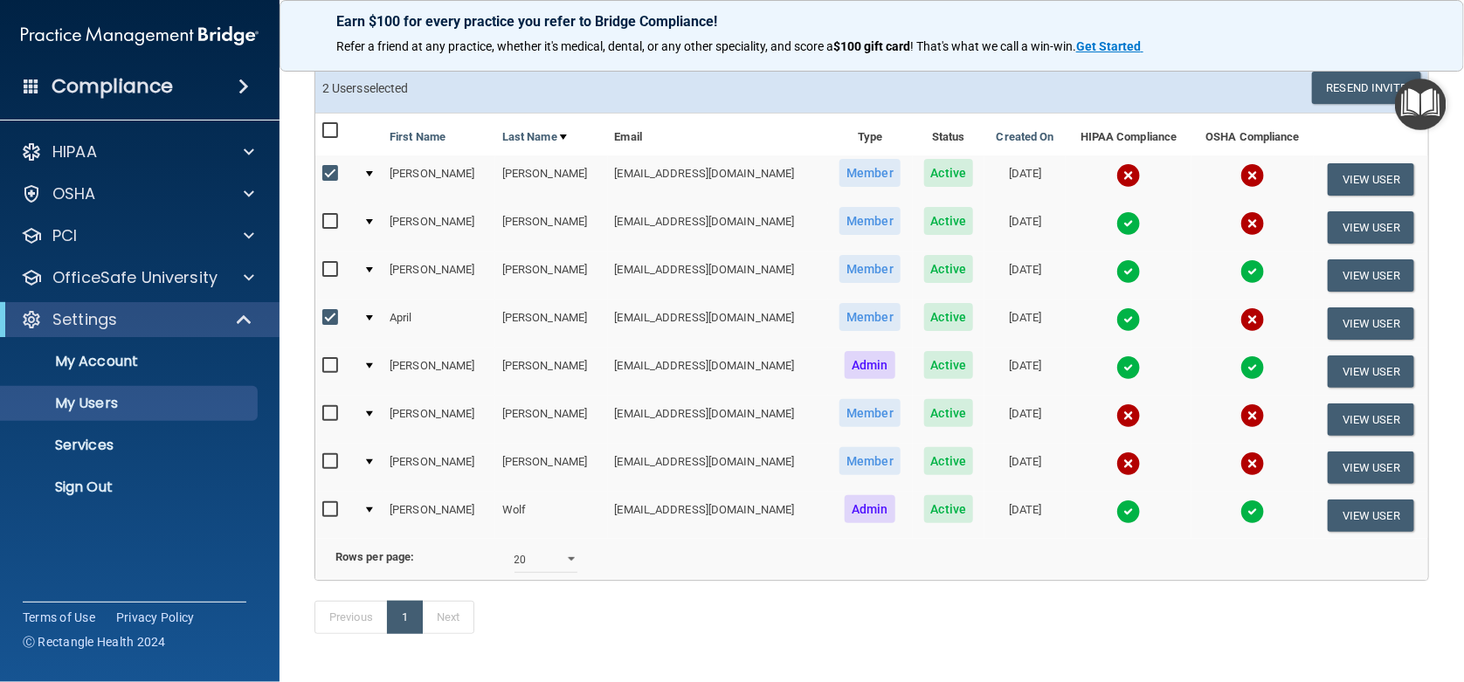
scroll to position [116, 0]
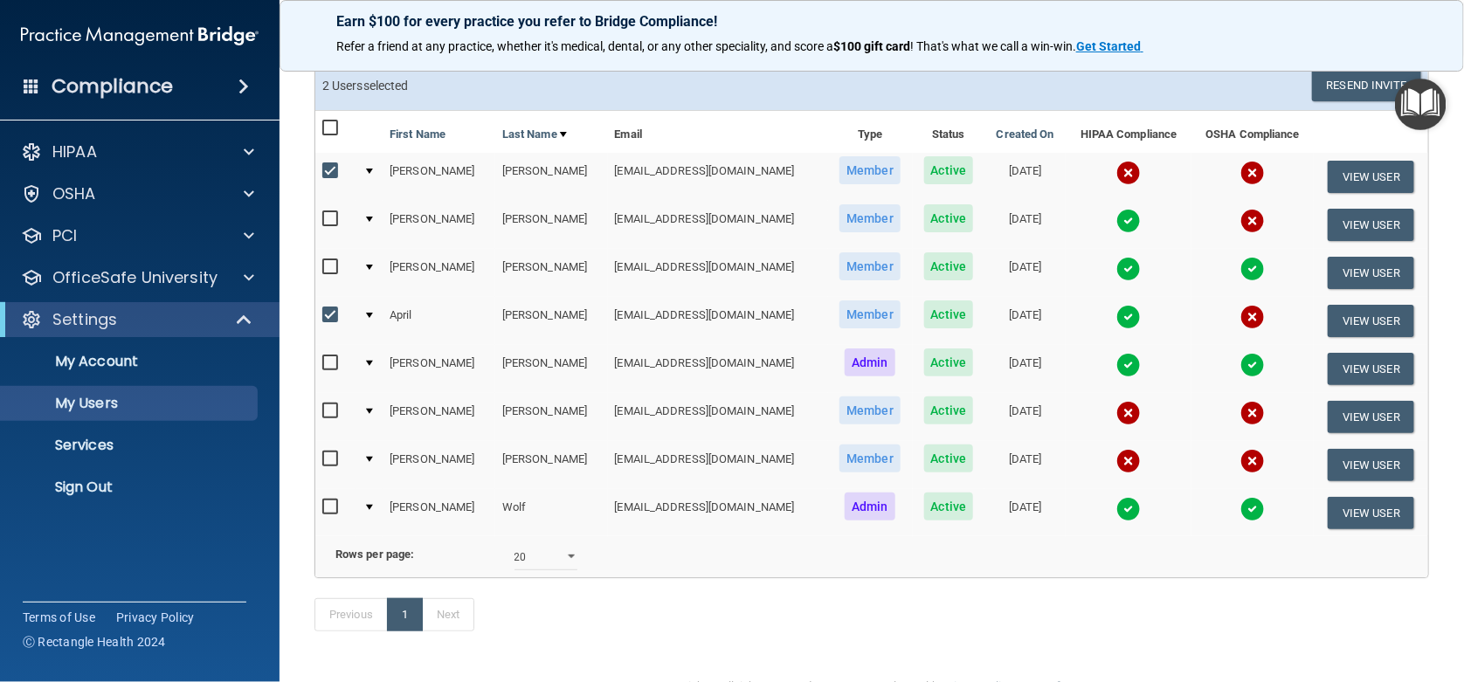
click at [325, 409] on input "checkbox" at bounding box center [332, 412] width 20 height 14
checkbox input "true"
click at [329, 457] on input "checkbox" at bounding box center [332, 460] width 20 height 14
checkbox input "true"
click at [1342, 86] on button "Resend Invite" at bounding box center [1366, 85] width 109 height 32
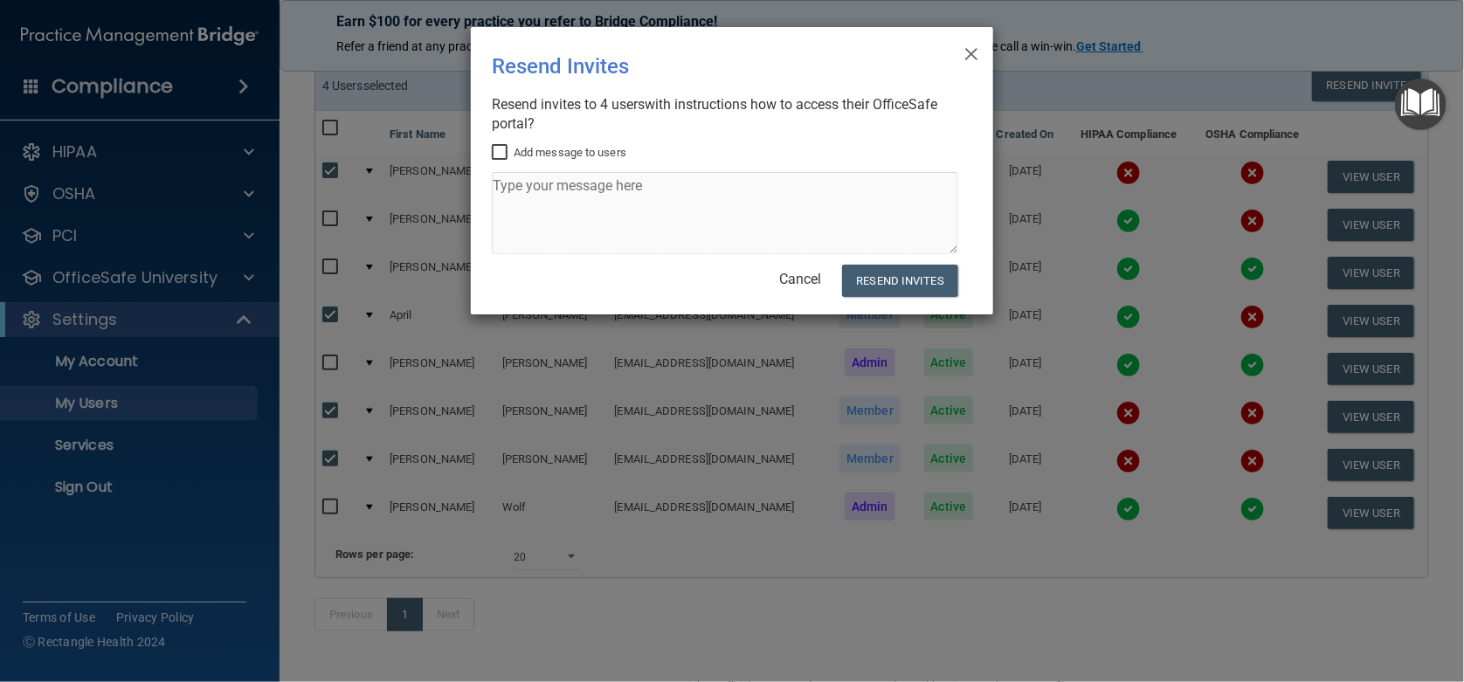
click at [492, 146] on input "Add message to users" at bounding box center [502, 153] width 20 height 14
checkbox input "true"
click at [643, 210] on textarea at bounding box center [725, 213] width 467 height 82
type textarea "please complete updates"
click at [889, 271] on button "Resend Invites" at bounding box center [900, 281] width 116 height 32
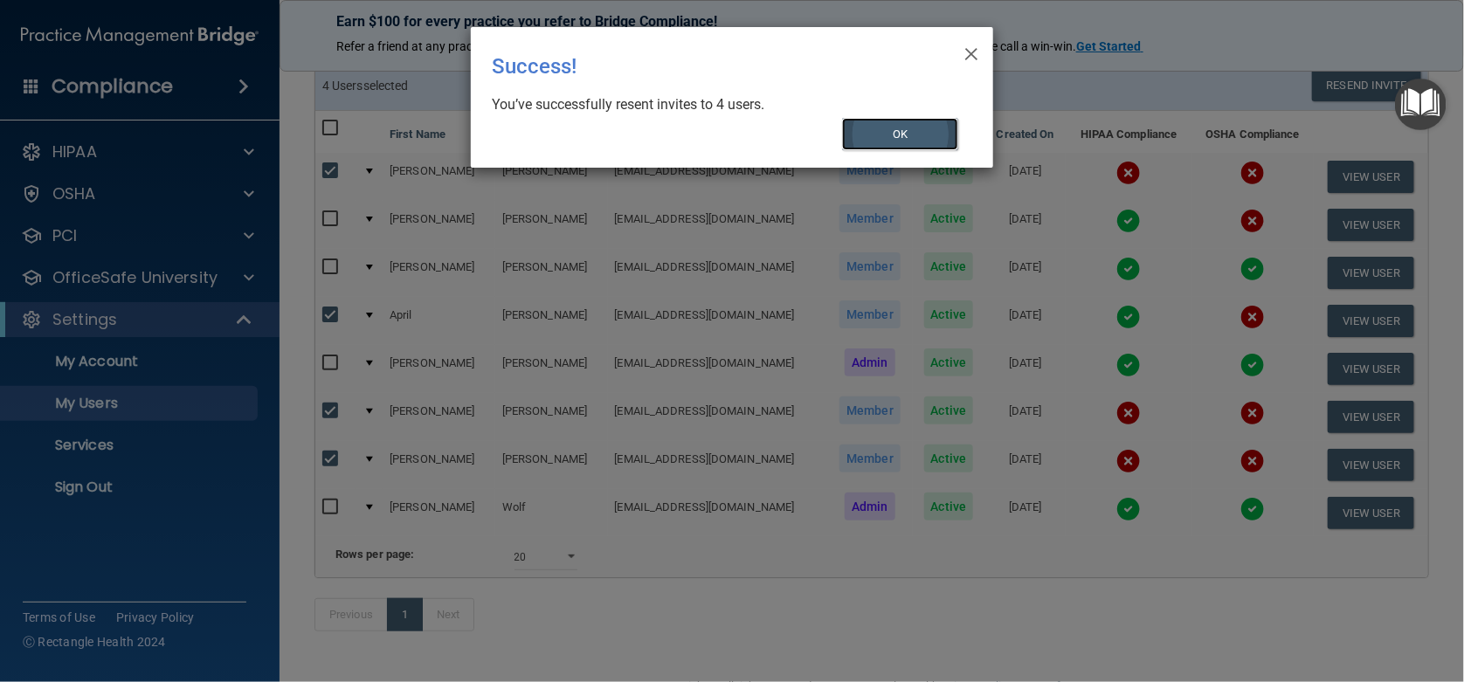
click at [897, 121] on button "OK" at bounding box center [900, 134] width 117 height 32
